Goal: Navigation & Orientation: Find specific page/section

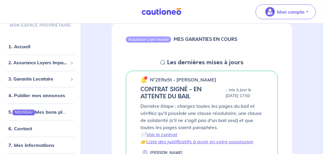
scroll to position [68, 0]
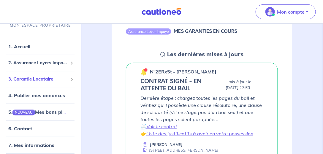
click at [31, 79] on span "3. Garantie Locataire" at bounding box center [38, 79] width 60 height 7
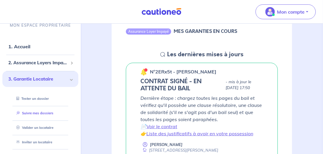
click at [38, 113] on link "Suivre mes dossiers" at bounding box center [34, 113] width 40 height 4
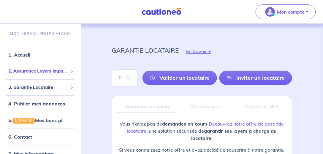
click at [27, 72] on span "2. Assurance Loyers Impayés" at bounding box center [38, 71] width 60 height 7
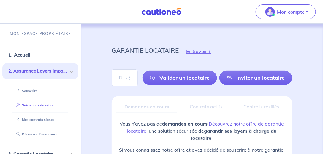
click at [38, 105] on link "Suivre mes dossiers" at bounding box center [34, 105] width 40 height 4
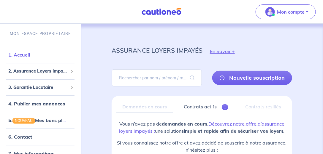
click at [25, 58] on link "1. Accueil" at bounding box center [19, 55] width 22 height 6
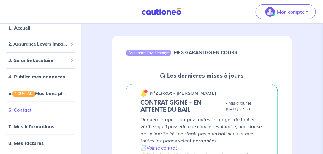
scroll to position [102, 0]
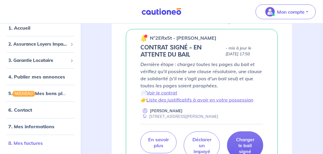
click at [36, 143] on link "8. Mes factures" at bounding box center [25, 143] width 34 height 6
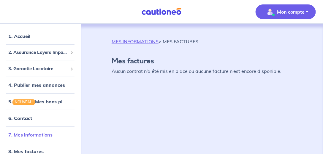
scroll to position [8, 0]
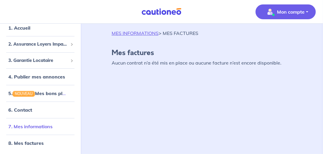
click at [27, 124] on link "7. Mes informations" at bounding box center [30, 127] width 44 height 6
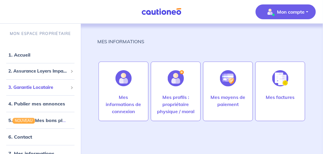
click at [28, 89] on span "3. Garantie Locataire" at bounding box center [38, 87] width 60 height 7
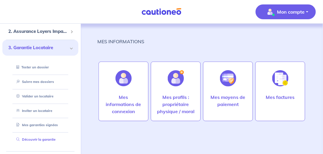
scroll to position [51, 0]
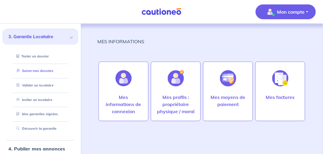
click at [41, 69] on link "Suivre mes dossiers" at bounding box center [34, 71] width 40 height 4
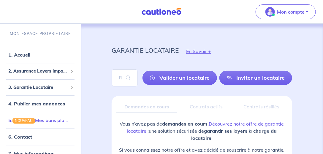
click at [47, 121] on link "5. NOUVEAU Mes bons plans" at bounding box center [39, 121] width 62 height 6
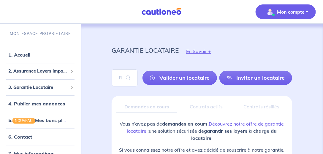
click at [314, 9] on button "Mon compte" at bounding box center [286, 11] width 60 height 15
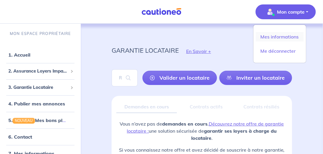
click at [285, 36] on link "Mes informations" at bounding box center [280, 37] width 48 height 10
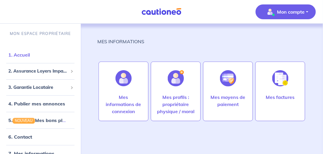
click at [22, 56] on link "1. Accueil" at bounding box center [19, 55] width 22 height 6
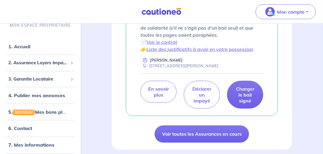
scroll to position [153, 0]
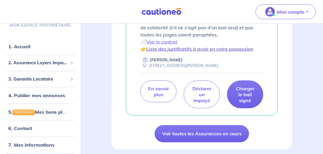
click at [221, 50] on link "Liste des justificatifs à avoir en votre possession" at bounding box center [199, 49] width 107 height 6
